Goal: Task Accomplishment & Management: Manage account settings

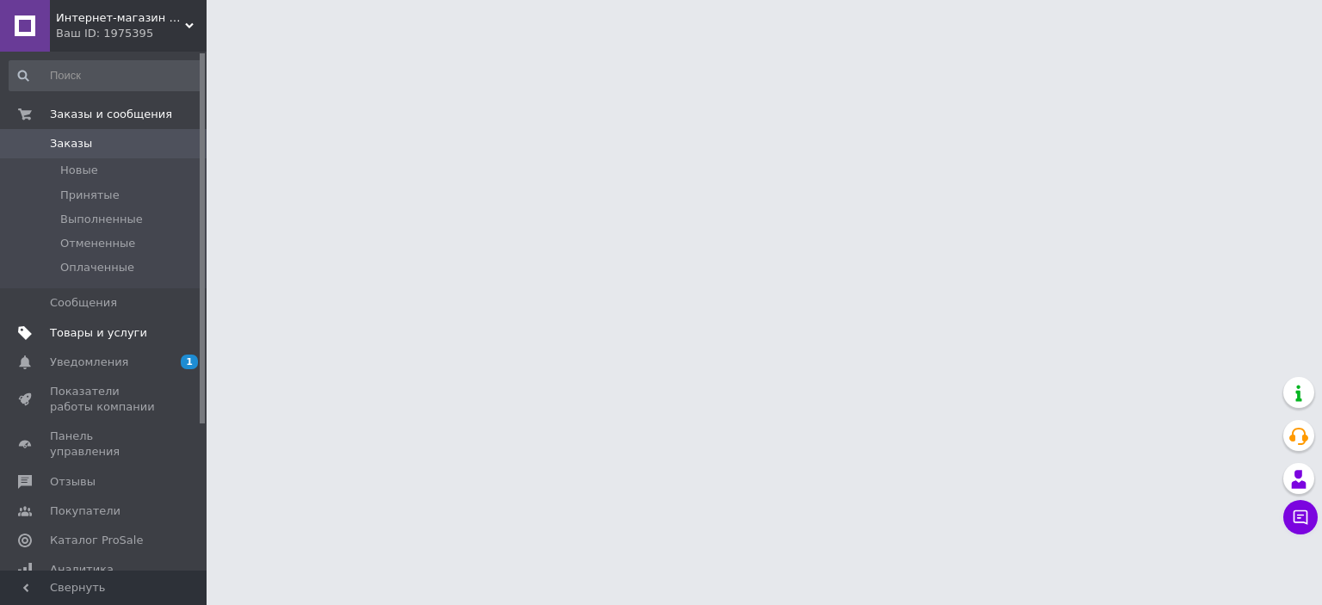
click at [106, 330] on span "Товары и услуги" at bounding box center [98, 332] width 97 height 15
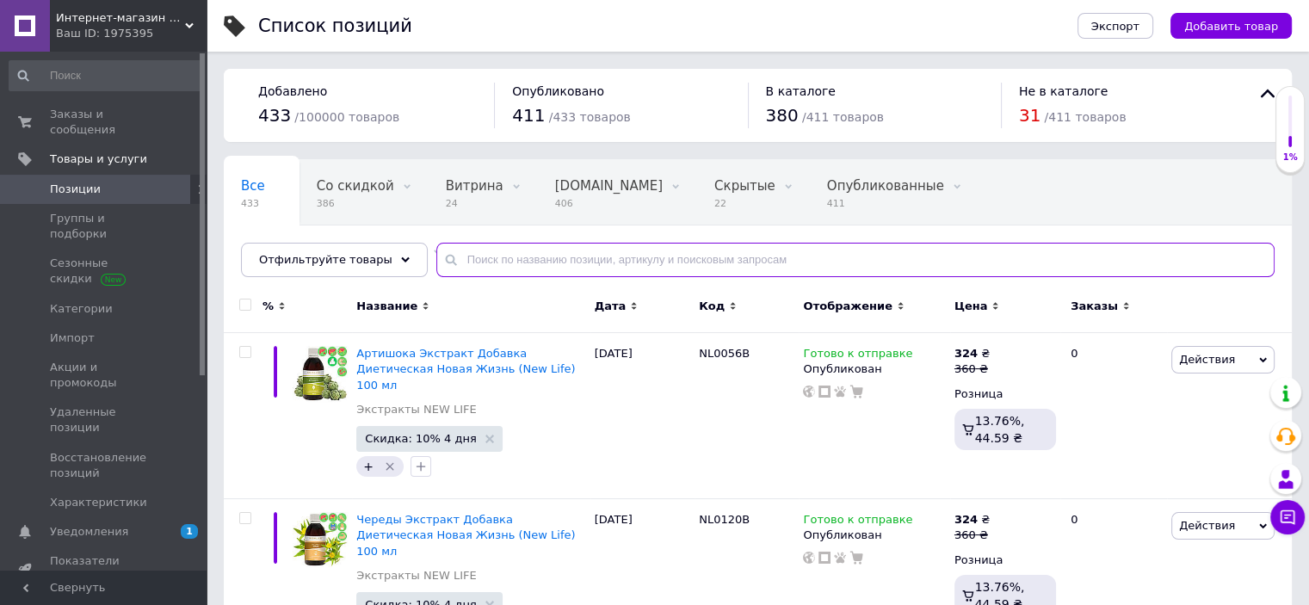
paste input "народн"
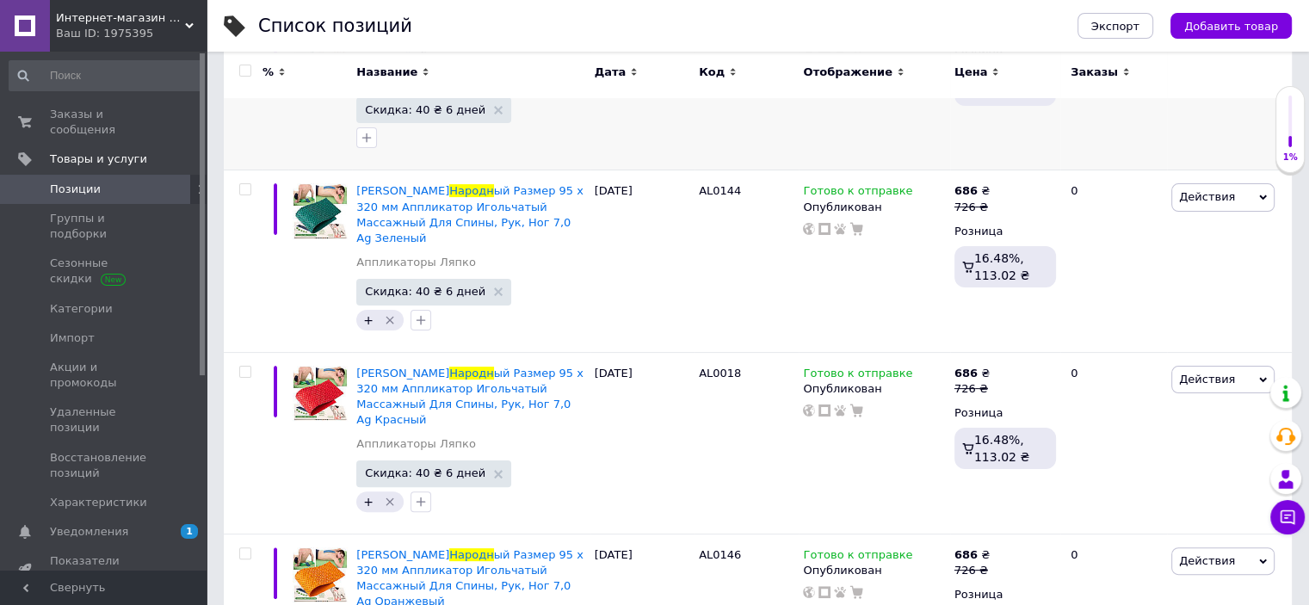
scroll to position [407, 0]
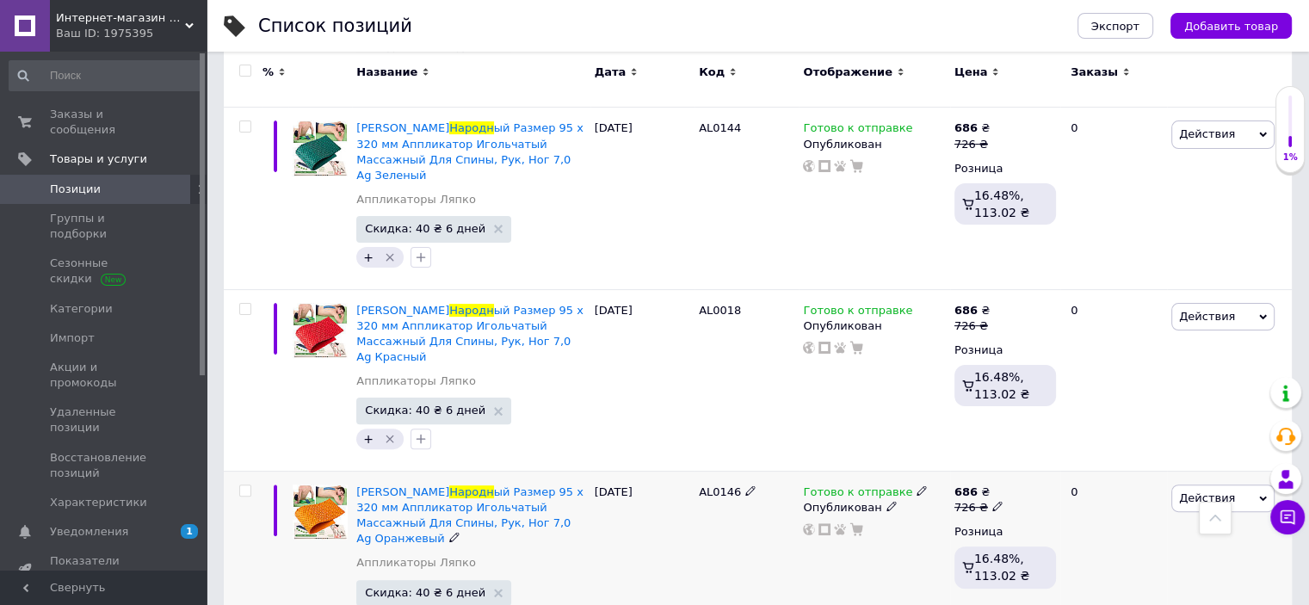
type input "народн"
click at [917, 485] on icon at bounding box center [922, 490] width 10 height 10
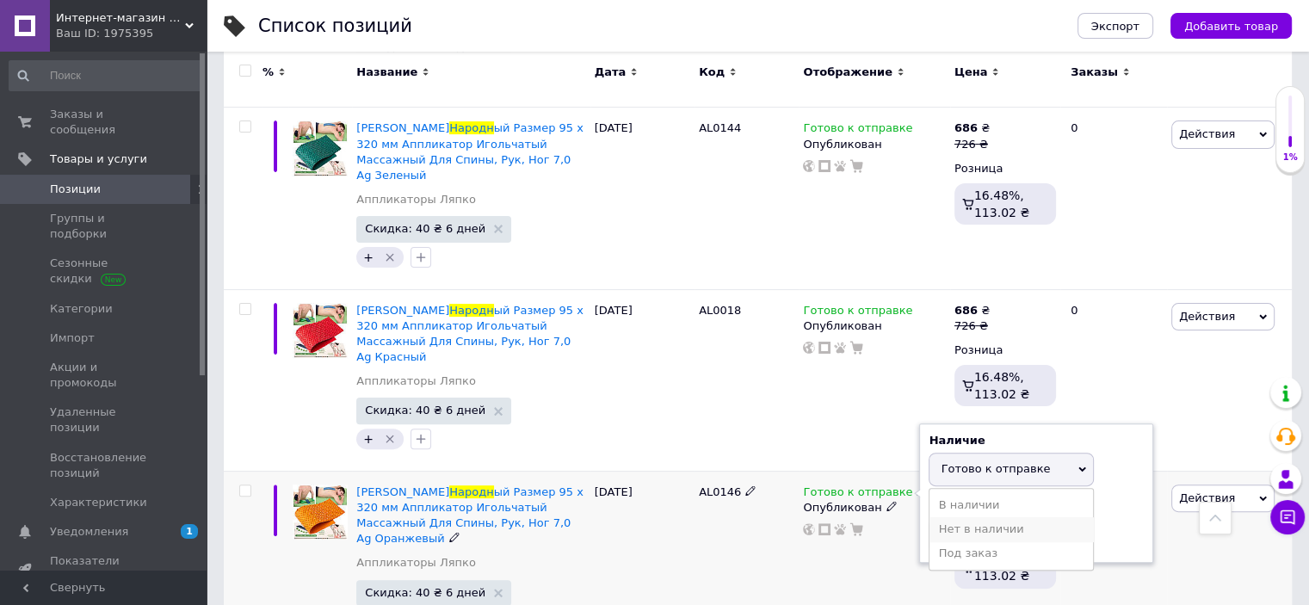
click at [992, 517] on li "Нет в наличии" at bounding box center [1012, 529] width 164 height 24
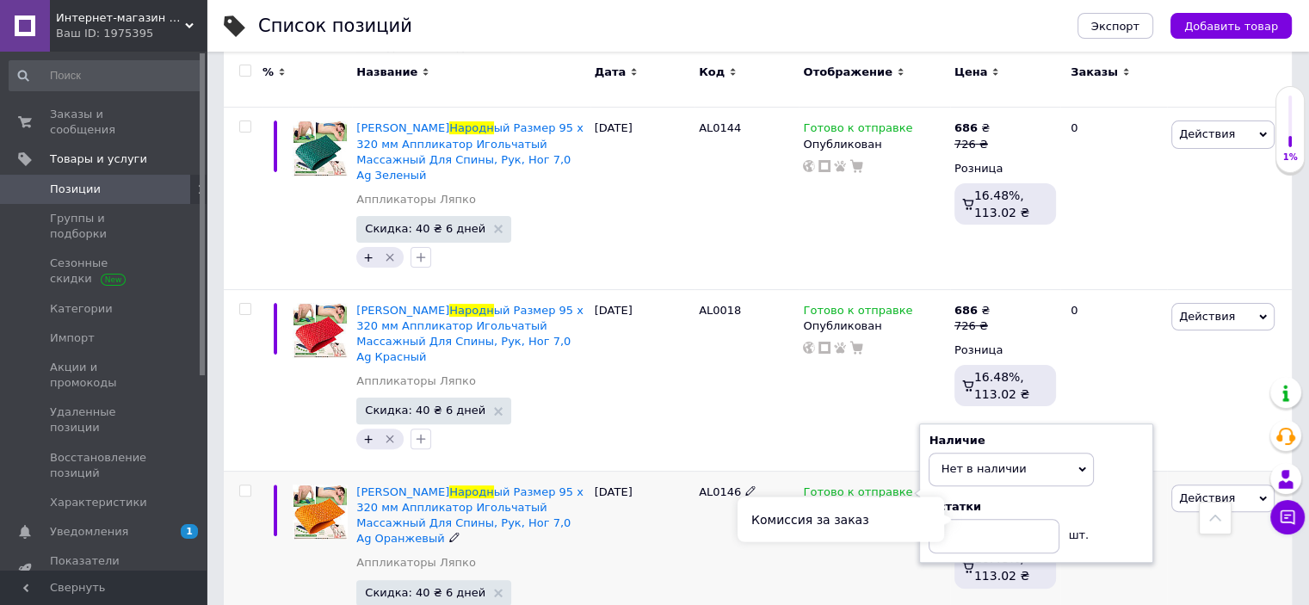
click at [892, 526] on div "Комиссия за заказ" at bounding box center [841, 519] width 207 height 45
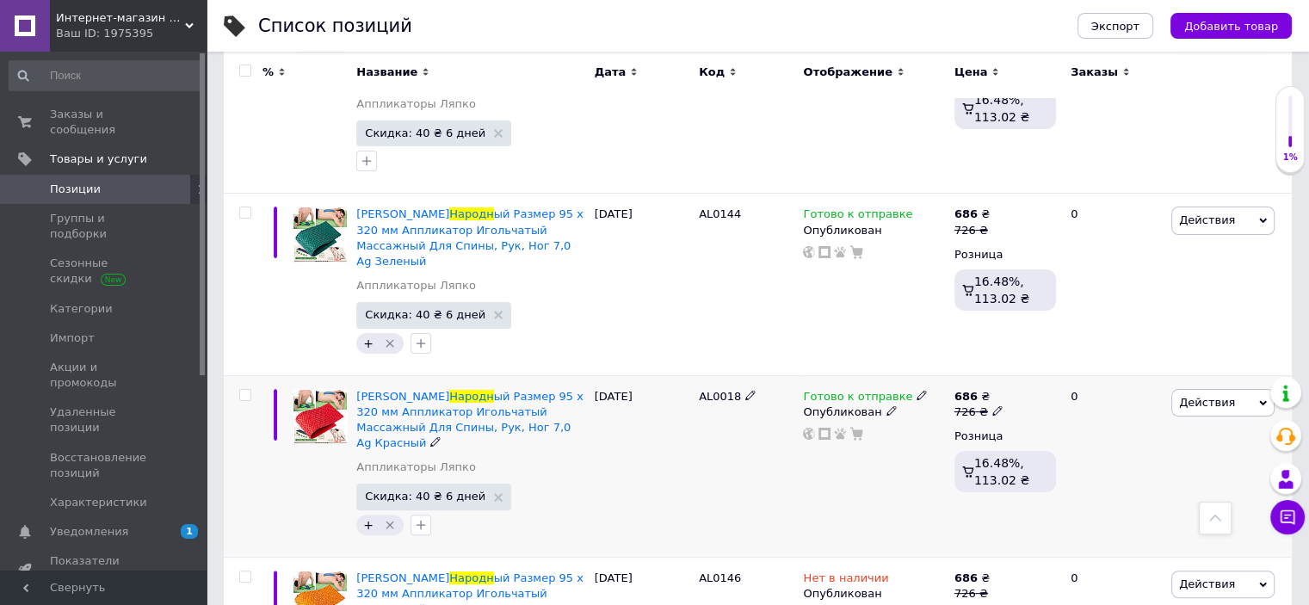
scroll to position [0, 0]
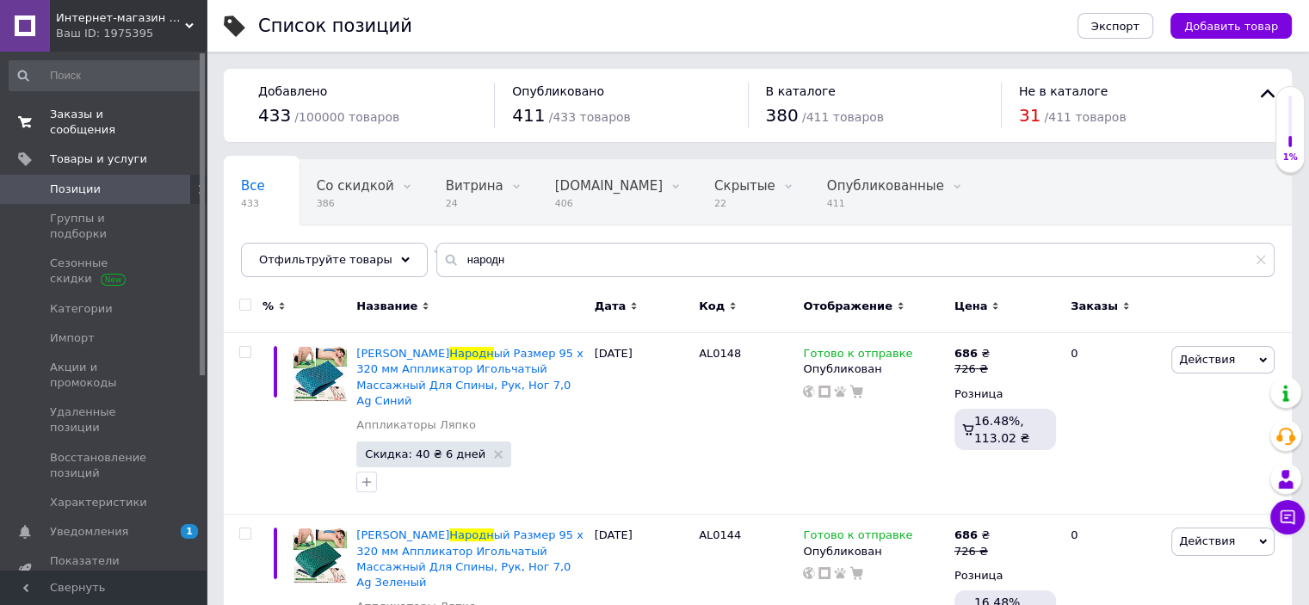
click at [98, 114] on span "Заказы и сообщения" at bounding box center [104, 122] width 109 height 31
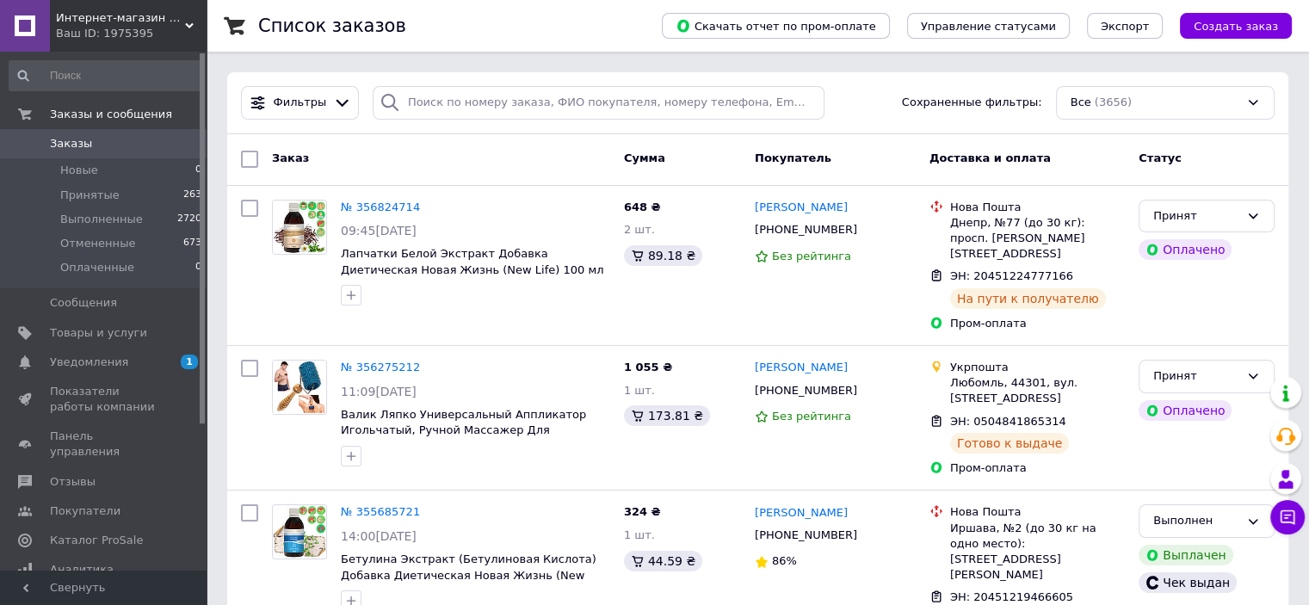
click at [114, 23] on span "Интернет-магазин АРГО" at bounding box center [120, 17] width 129 height 15
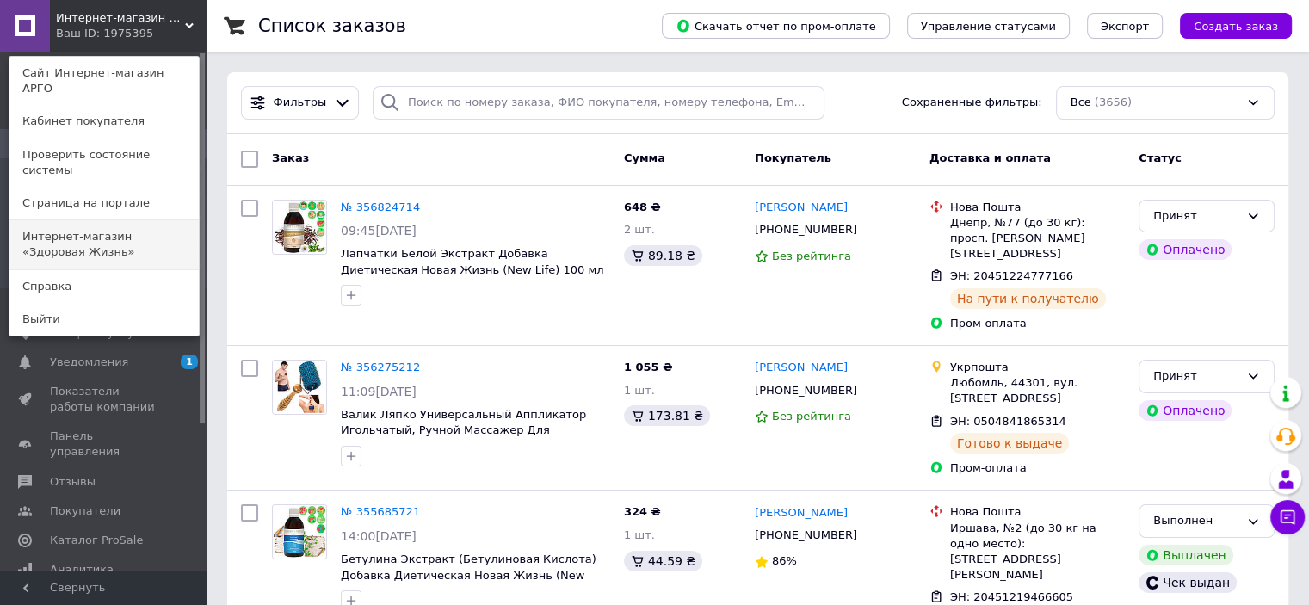
click at [144, 220] on link "Интернет-магазин «Здоровая Жизнь»" at bounding box center [103, 244] width 189 height 48
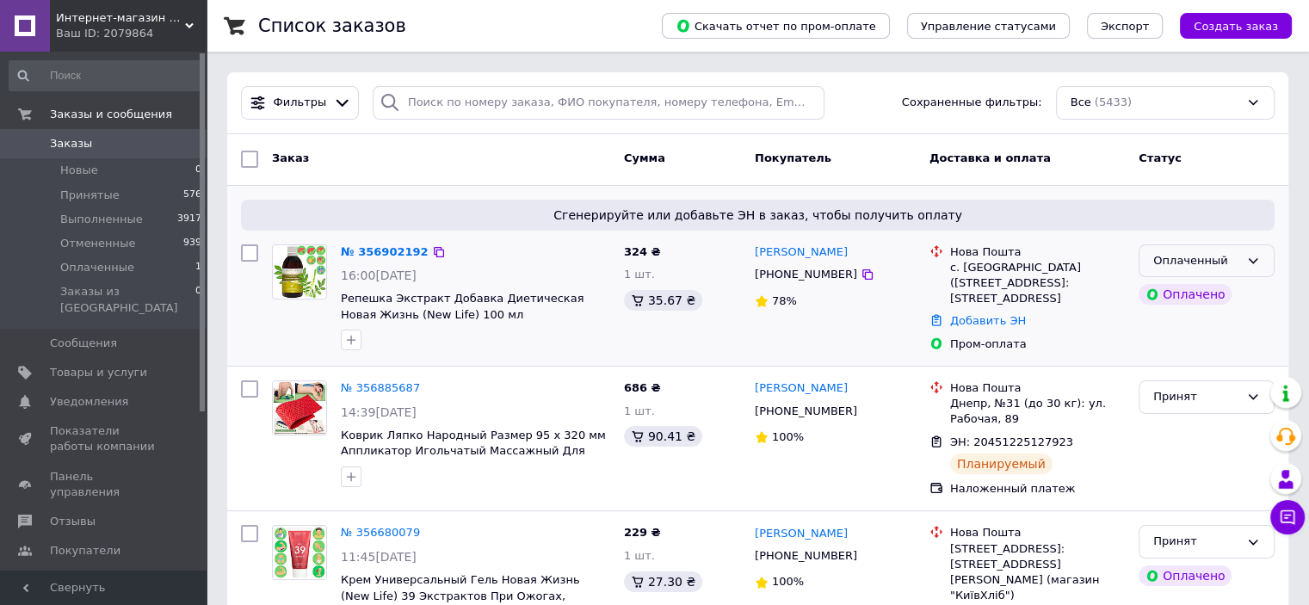
click at [1184, 266] on div "Оплаченный" at bounding box center [1196, 261] width 86 height 18
click at [1157, 299] on li "Принят" at bounding box center [1207, 297] width 134 height 32
click at [382, 254] on link "№ 356902192" at bounding box center [380, 251] width 79 height 13
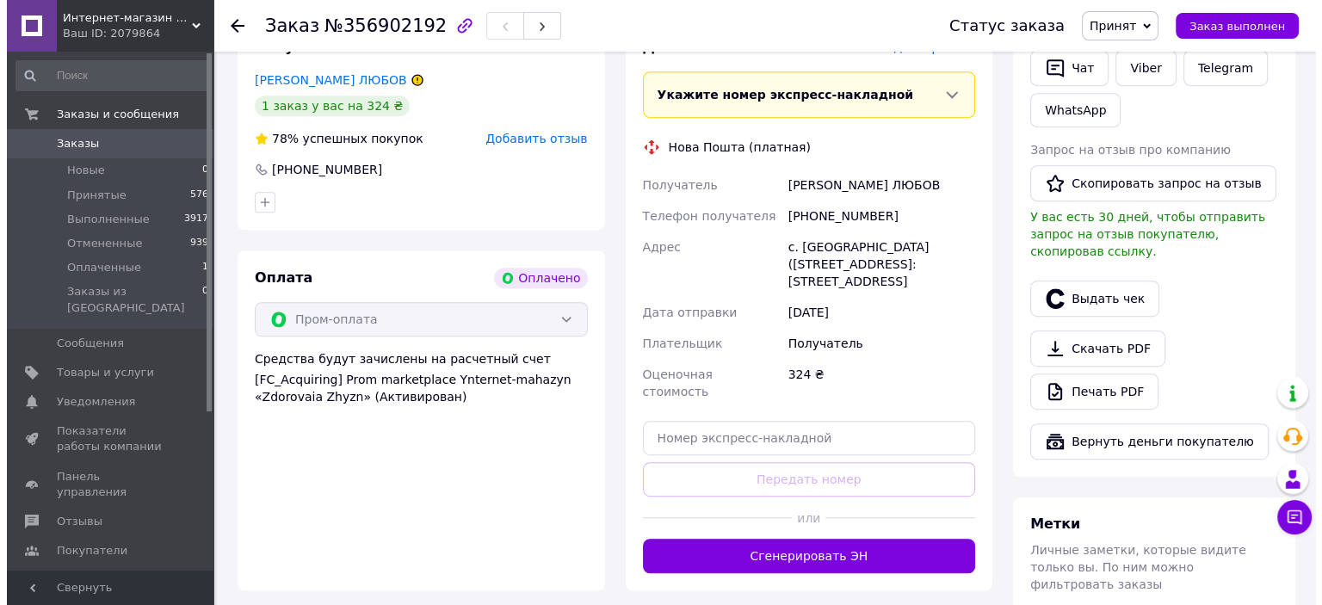
scroll to position [775, 0]
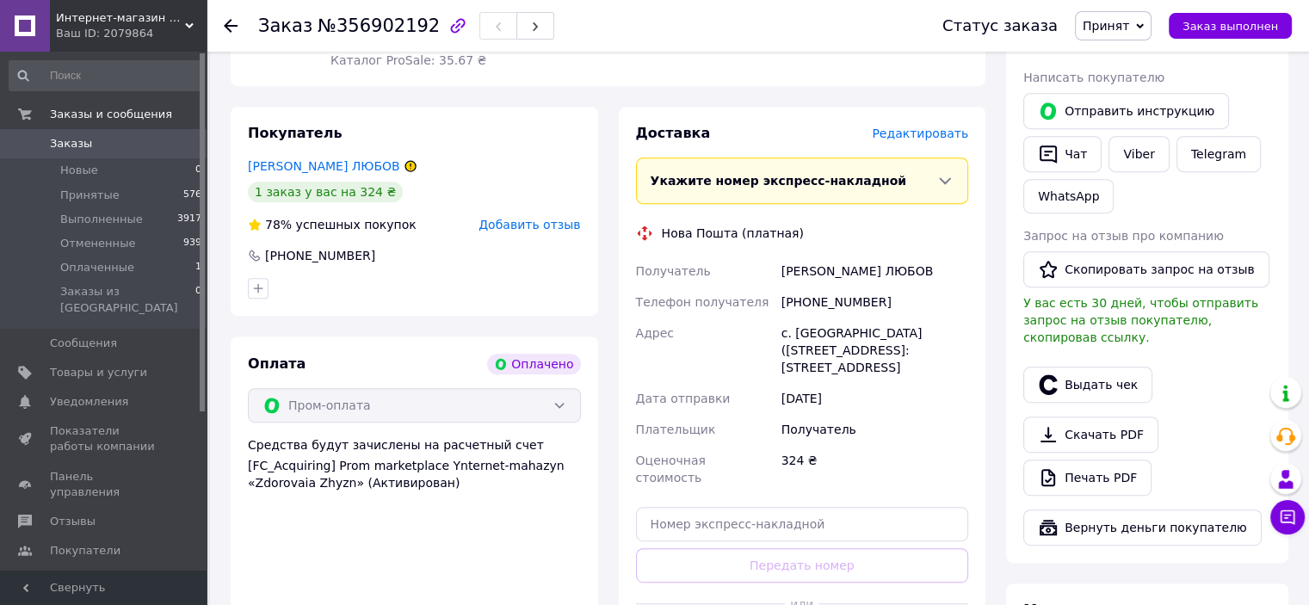
click at [918, 137] on span "Редактировать" at bounding box center [920, 134] width 96 height 14
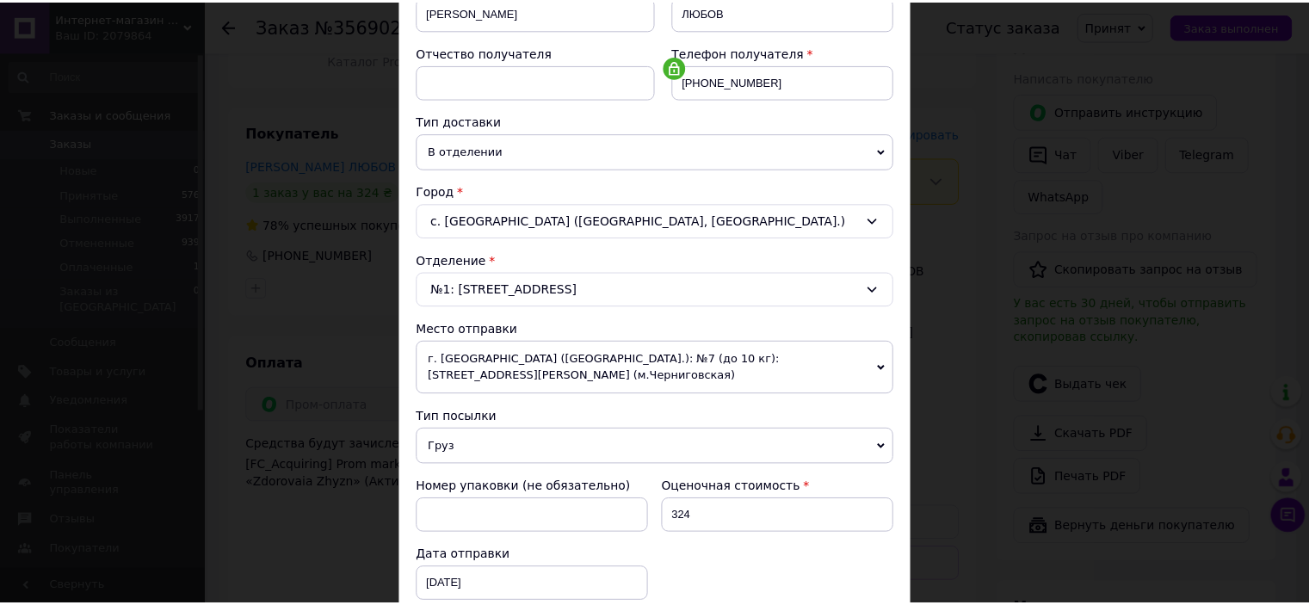
scroll to position [0, 0]
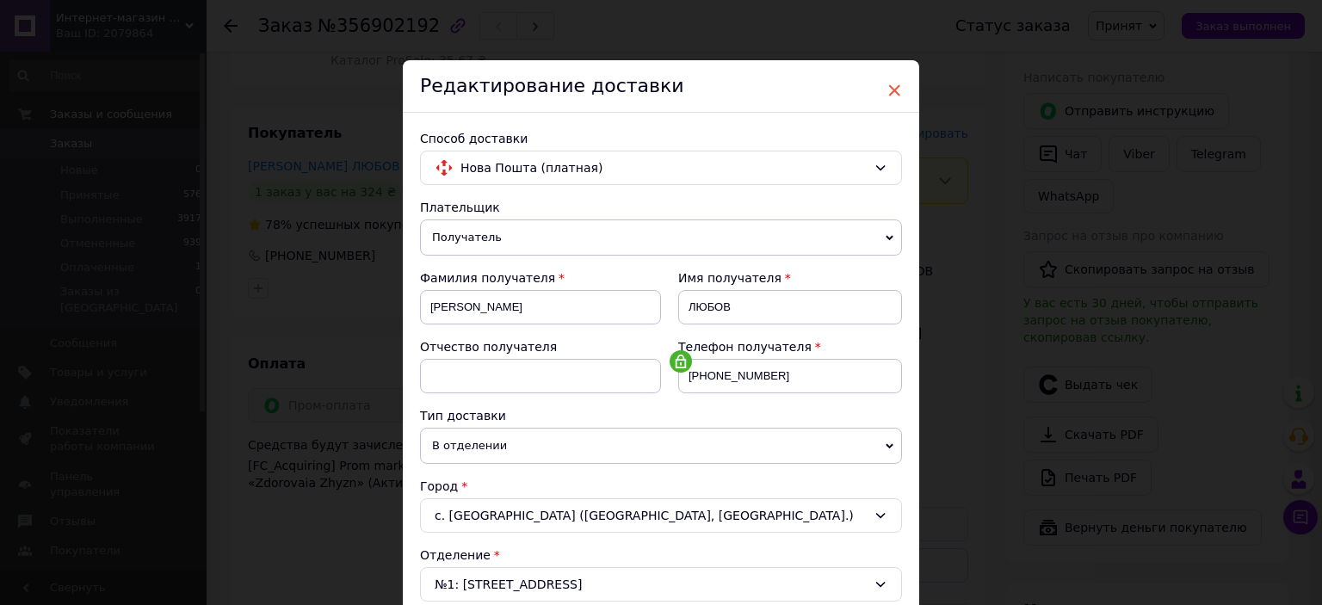
click at [893, 85] on span "×" at bounding box center [894, 90] width 15 height 29
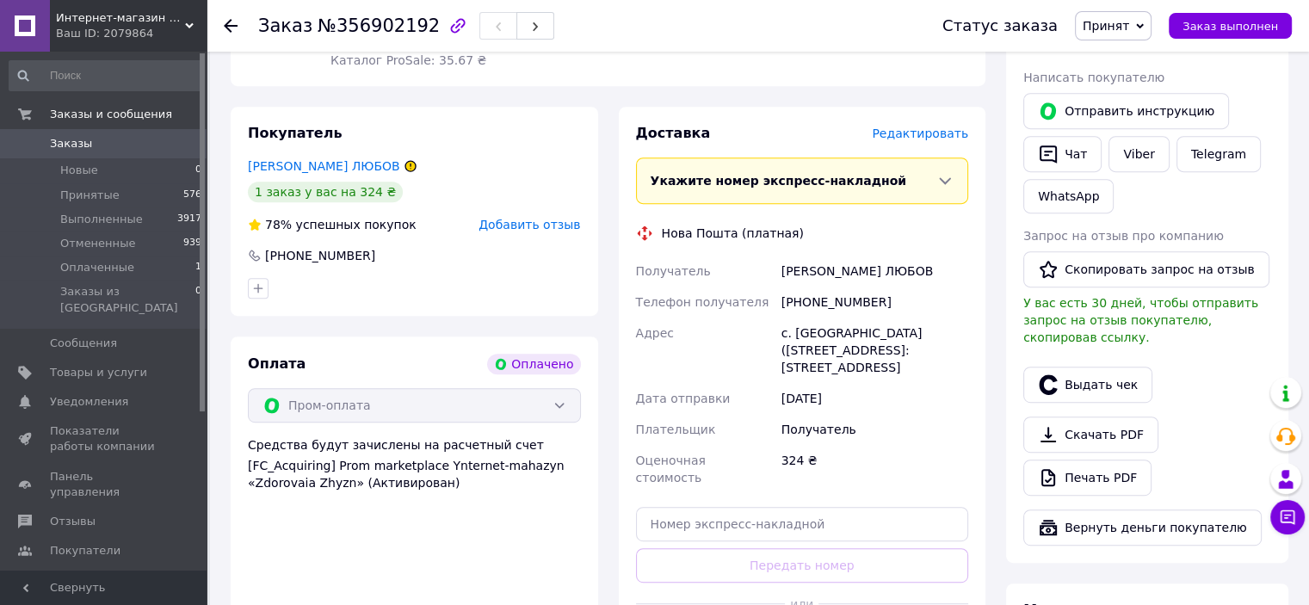
scroll to position [1033, 0]
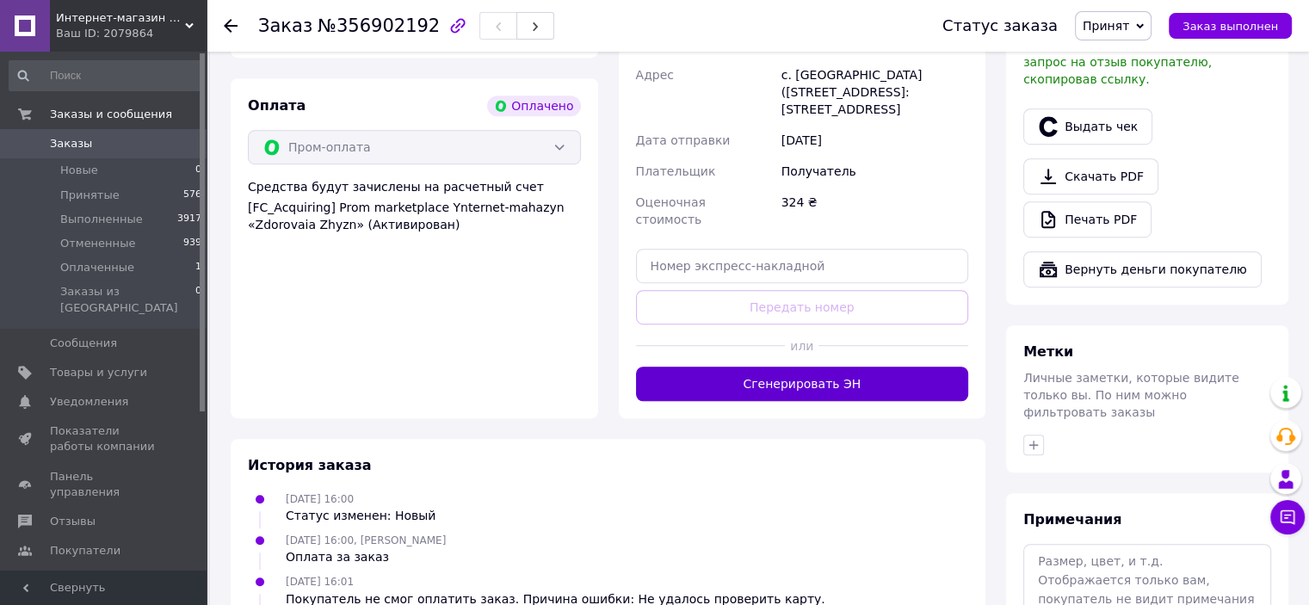
click at [780, 367] on button "Сгенерировать ЭН" at bounding box center [802, 384] width 333 height 34
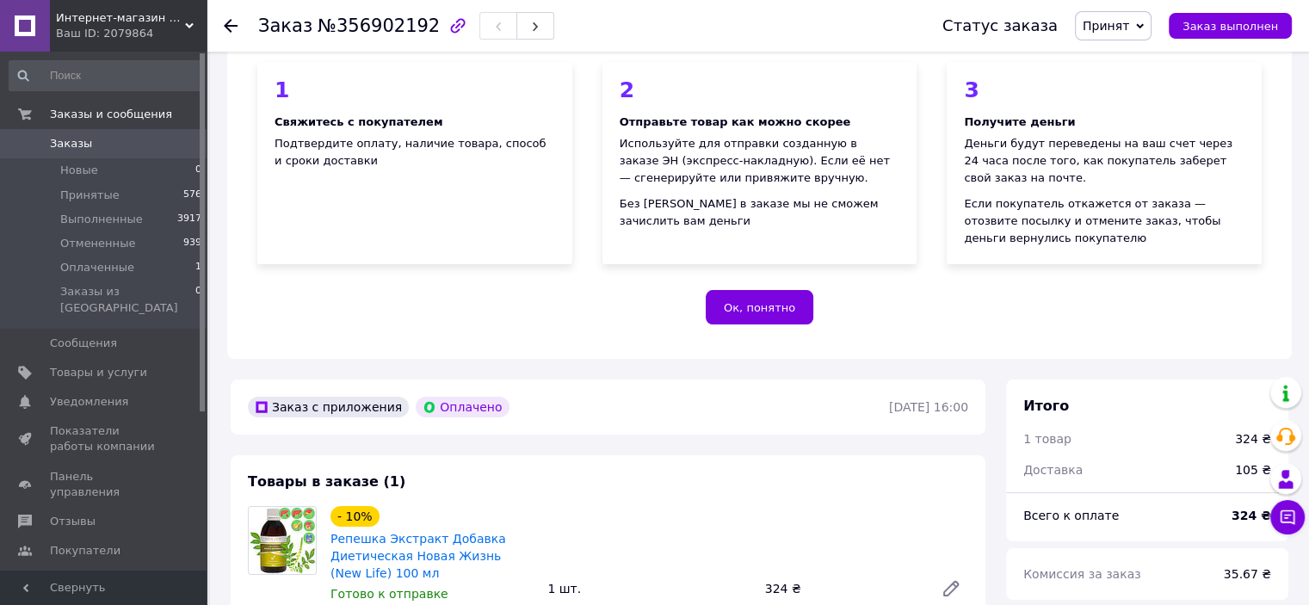
scroll to position [0, 0]
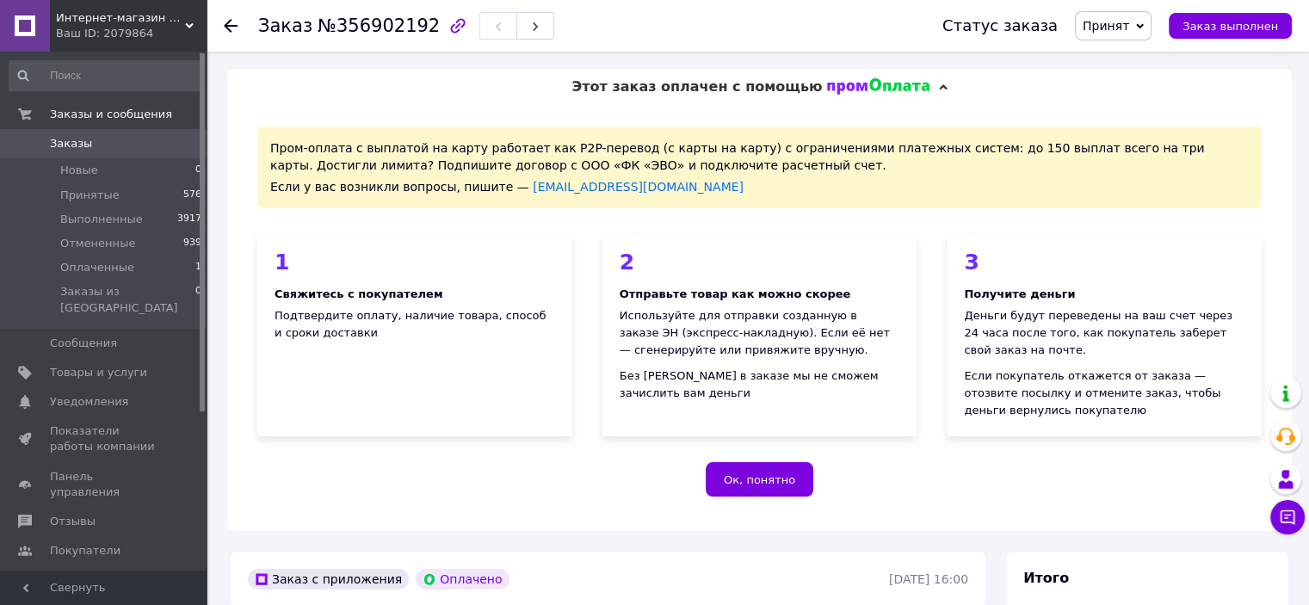
click at [79, 146] on span "Заказы" at bounding box center [71, 143] width 42 height 15
